Goal: Task Accomplishment & Management: Complete application form

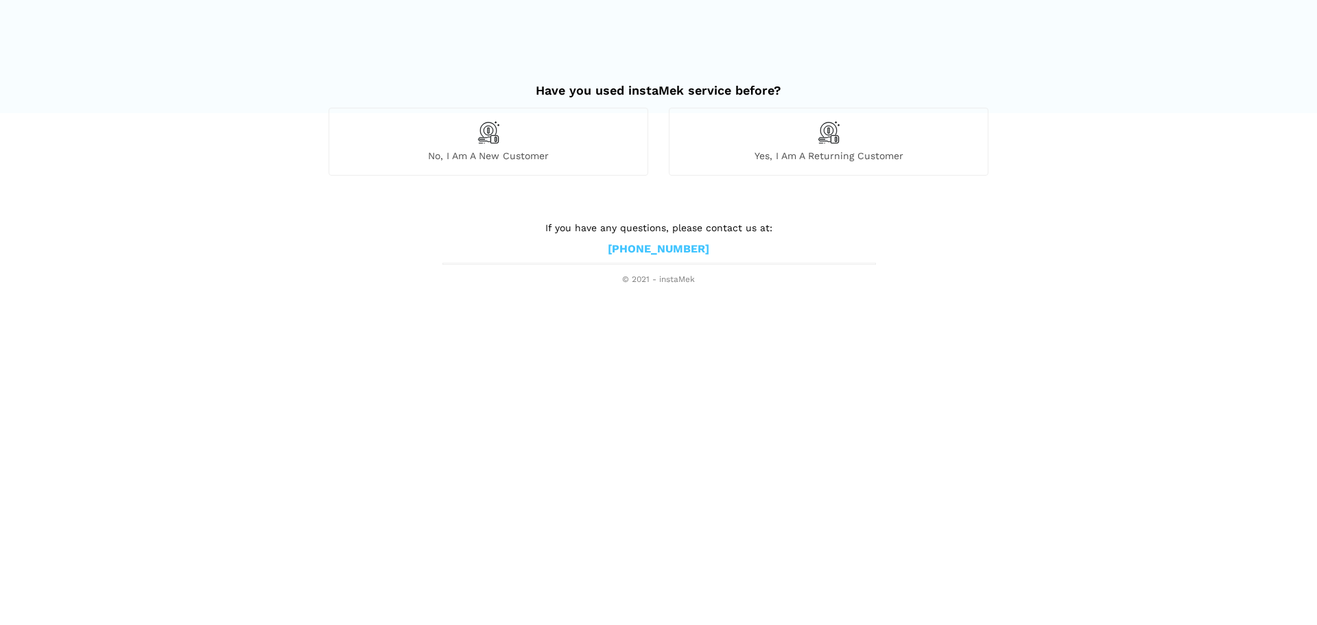
click at [488, 154] on span "No, I am a new customer" at bounding box center [488, 155] width 318 height 12
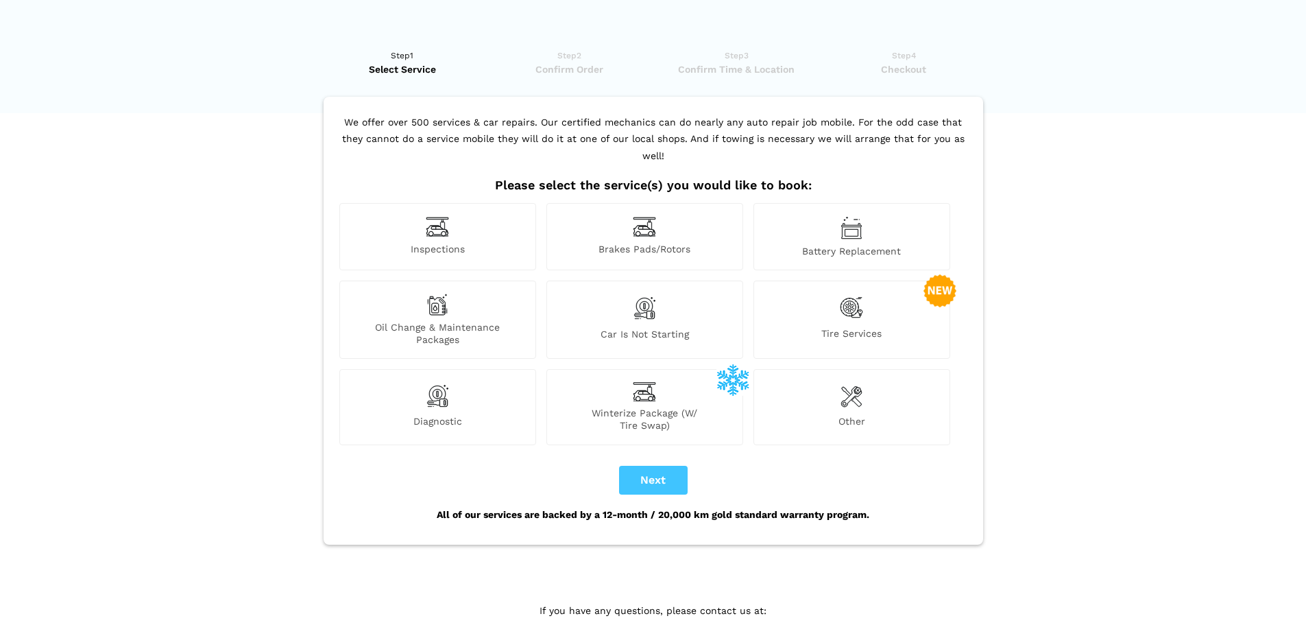
click at [431, 222] on div "Inspections" at bounding box center [437, 236] width 197 height 67
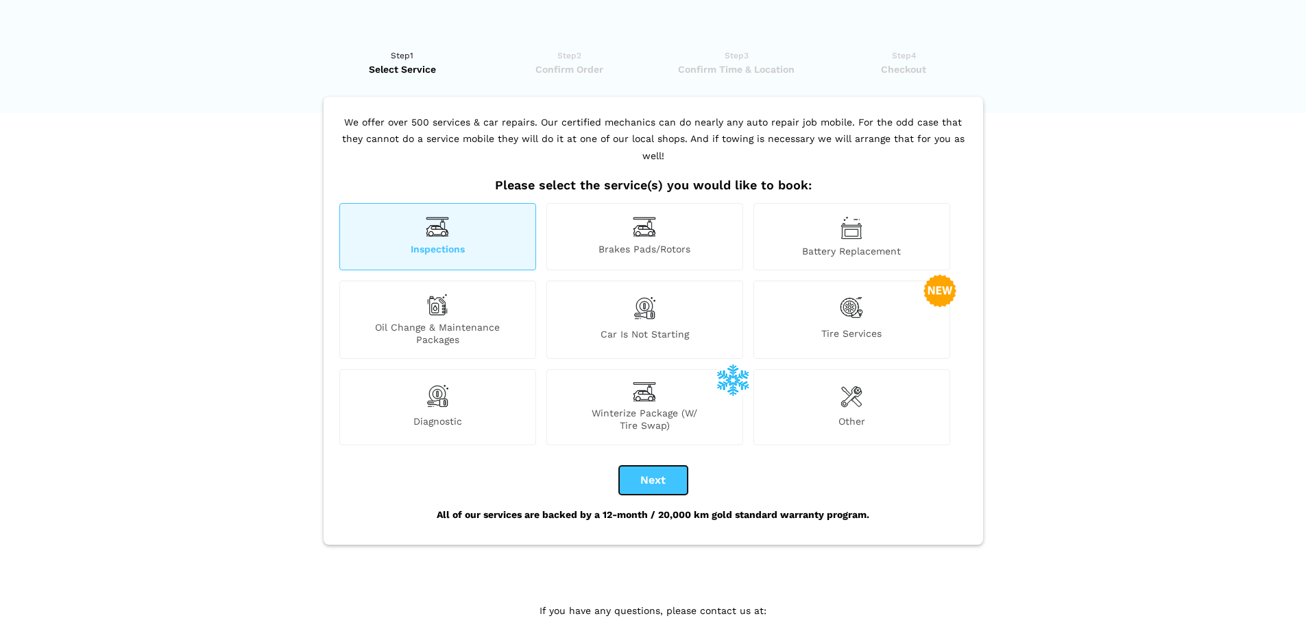
click at [661, 466] on button "Next" at bounding box center [653, 480] width 69 height 29
checkbox input "true"
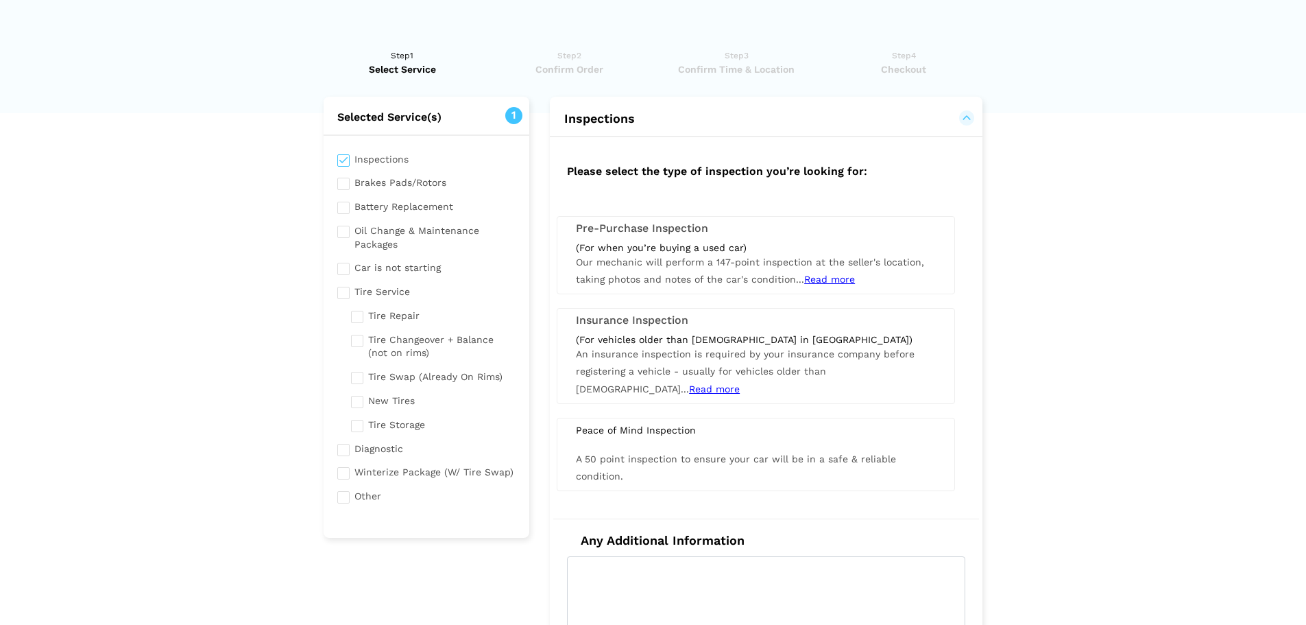
click at [819, 278] on span "Read more" at bounding box center [829, 279] width 51 height 11
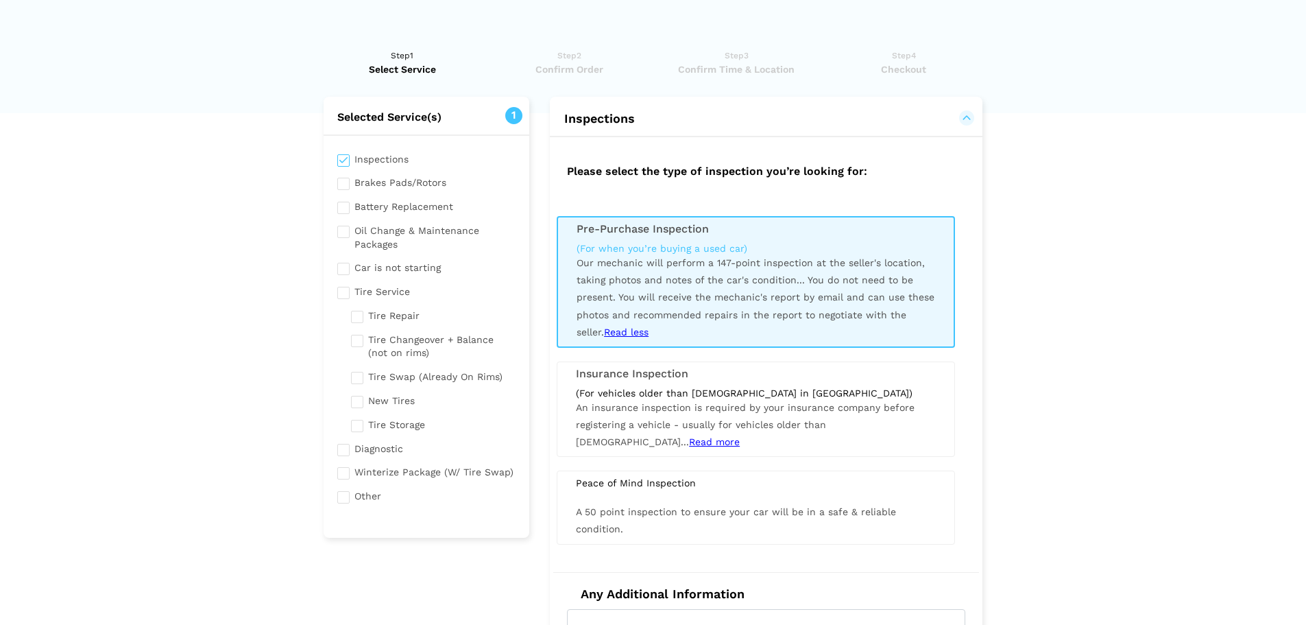
click at [808, 296] on span "You do not need to be present. You will receive the mechanic's report by email …" at bounding box center [756, 305] width 358 height 63
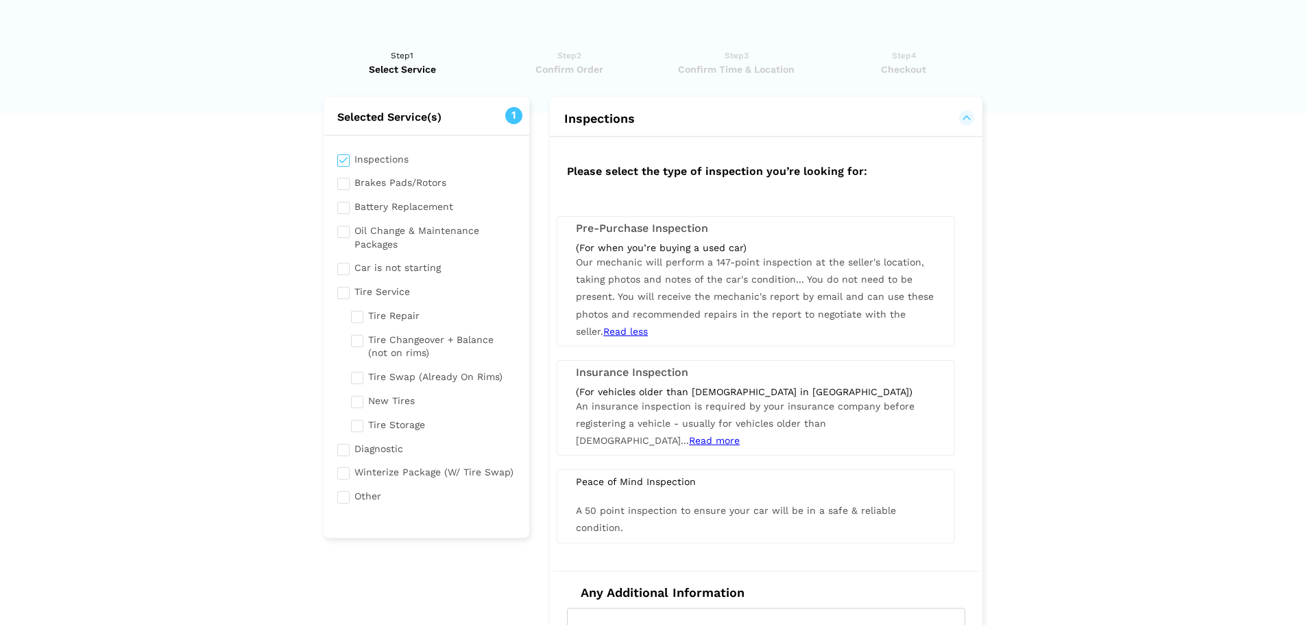
click at [760, 285] on span "Our mechanic will perform a 147-point inspection at the seller's location, taki…" at bounding box center [755, 296] width 358 height 80
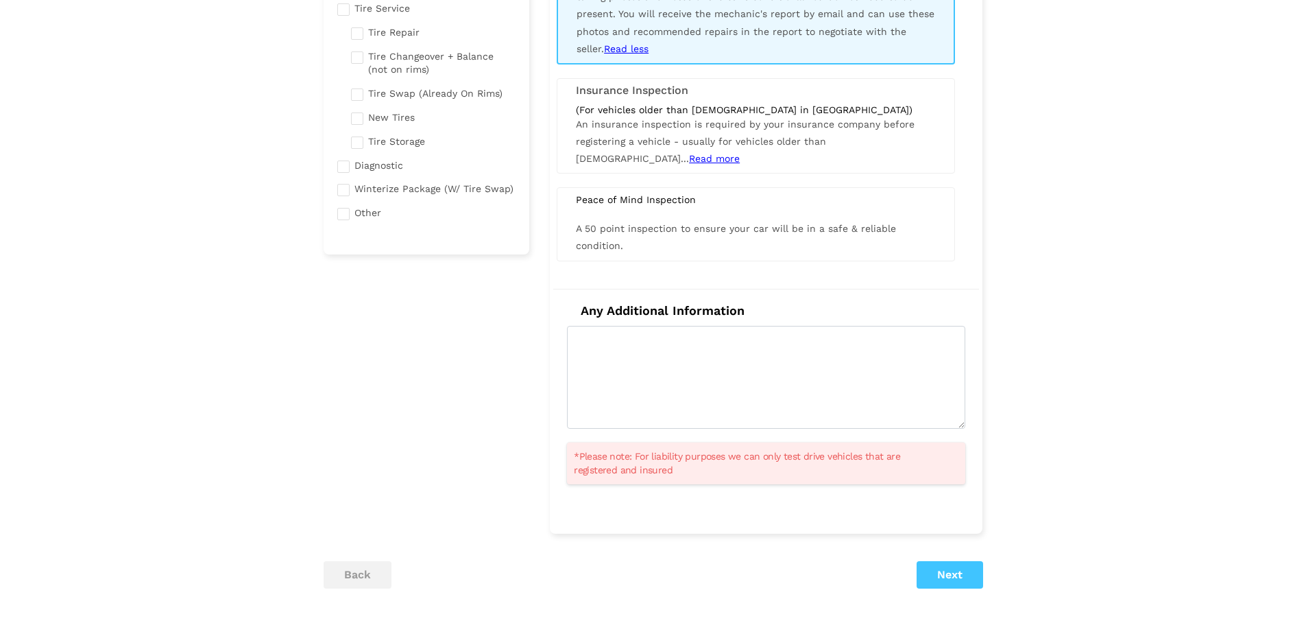
scroll to position [406, 0]
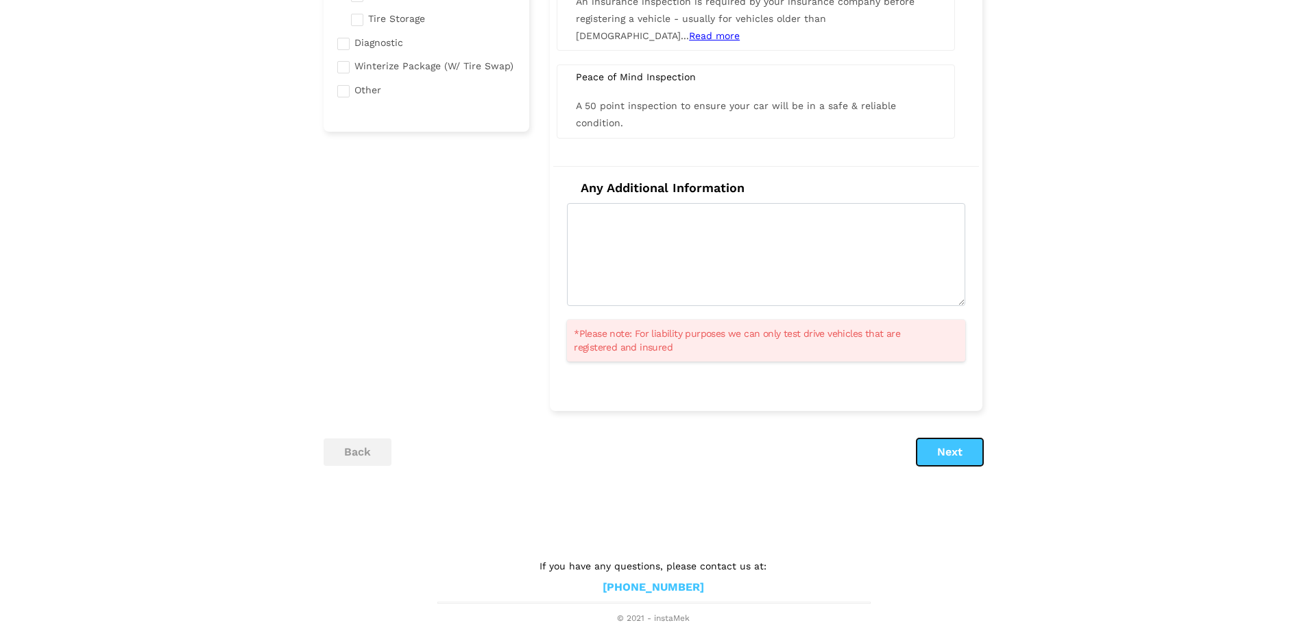
click at [943, 454] on button "Next" at bounding box center [950, 451] width 67 height 27
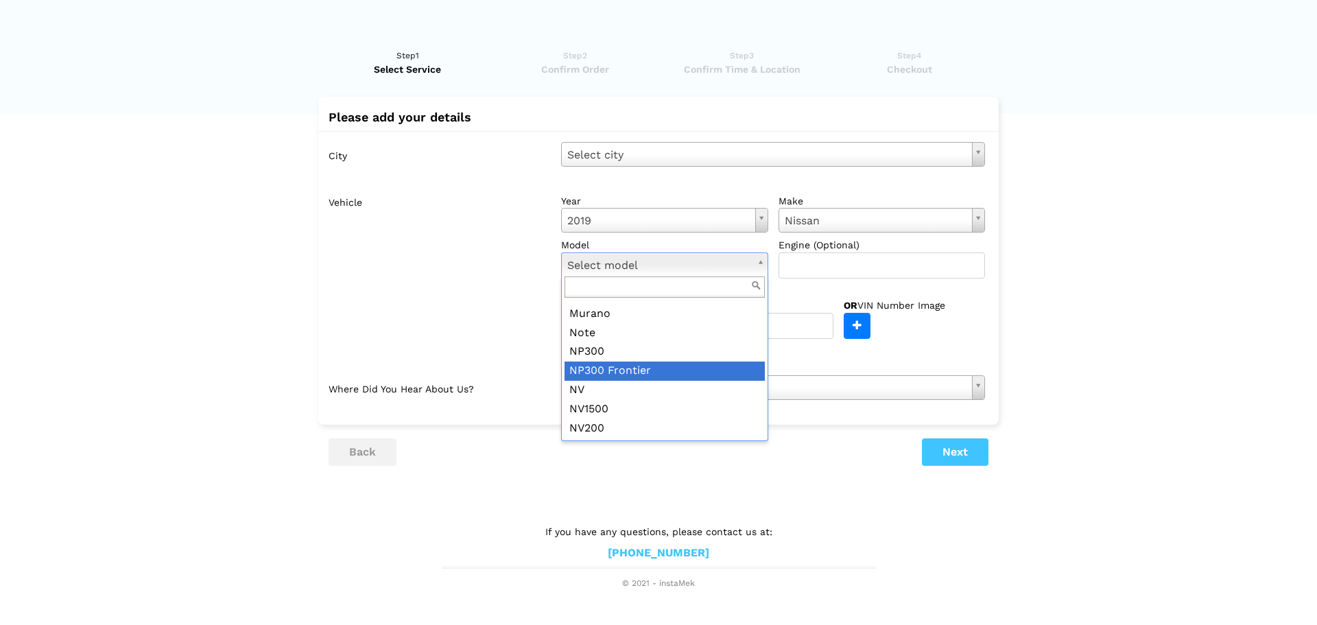
scroll to position [137, 0]
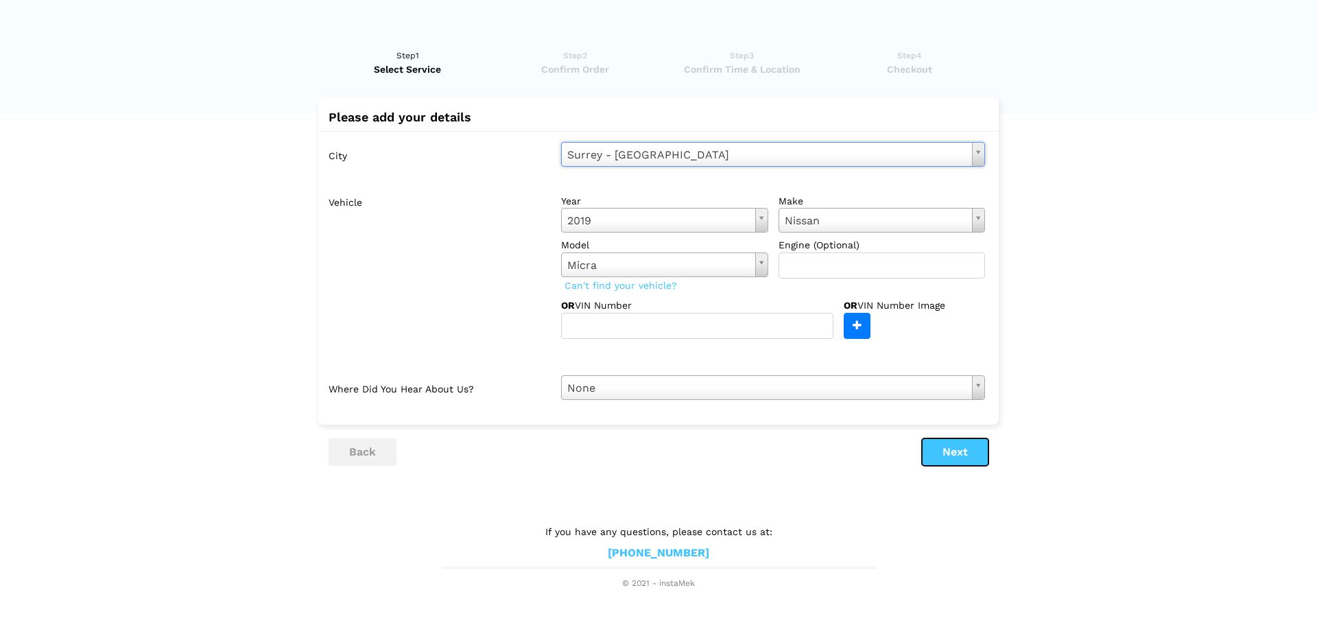
click at [949, 454] on button "Next" at bounding box center [955, 451] width 67 height 27
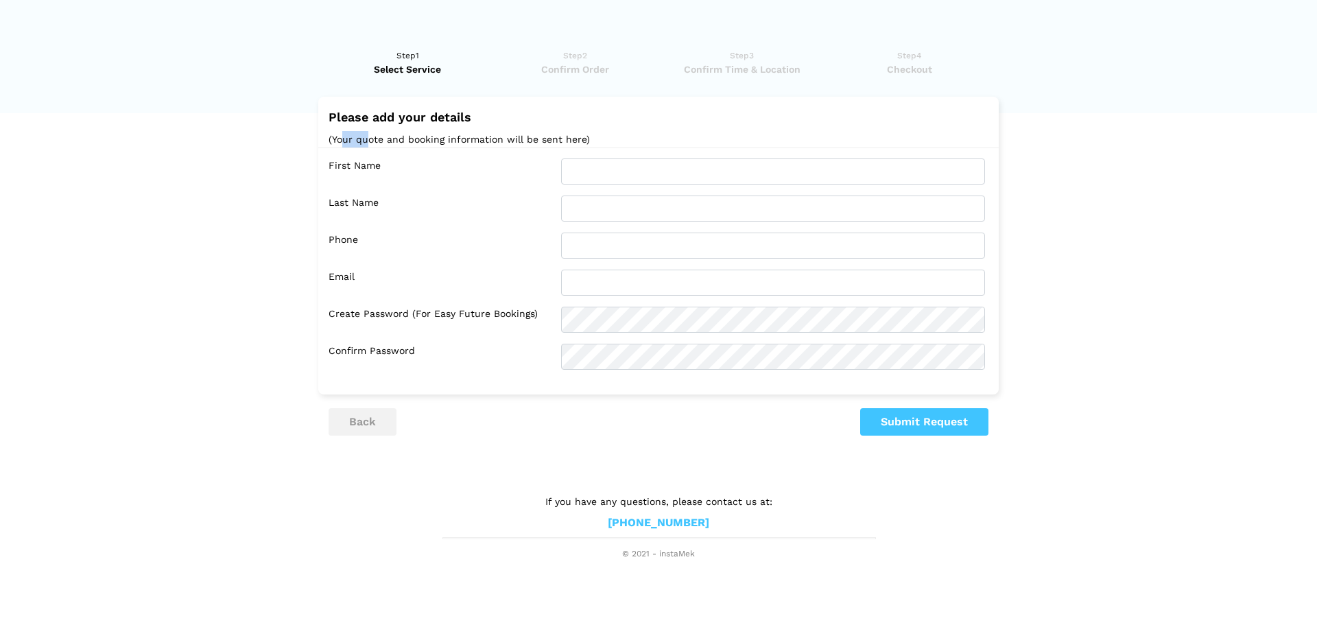
click at [405, 145] on div "Please add your details (Your quote and booking information will be sent here)" at bounding box center [658, 129] width 680 height 38
click at [1207, 385] on lik "Have you used instaMek service before? No, I am a new customer Yes, I am a retu…" at bounding box center [658, 297] width 1317 height 525
